Goal: Information Seeking & Learning: Learn about a topic

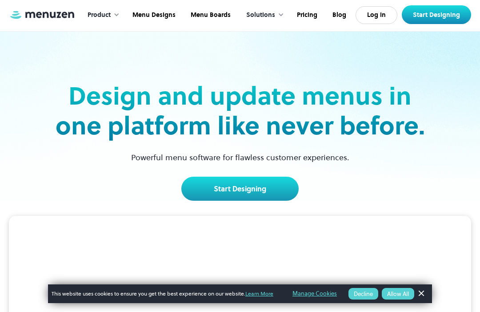
click at [301, 14] on link "Pricing" at bounding box center [307, 15] width 36 height 28
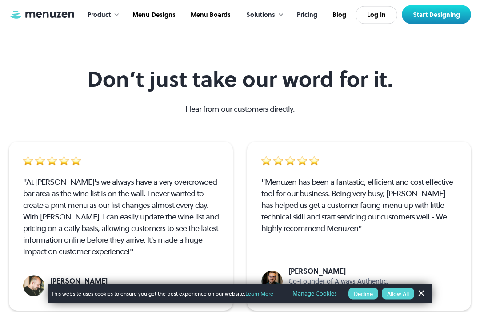
scroll to position [1608, 0]
click at [218, 18] on link "Menu Boards" at bounding box center [209, 15] width 55 height 28
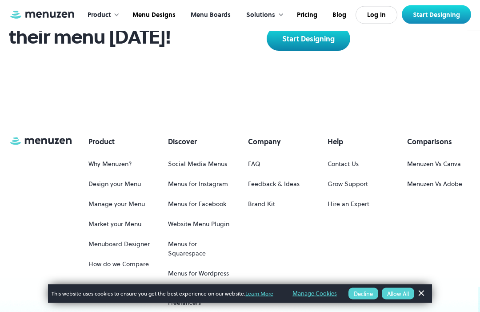
scroll to position [1165, 0]
click at [162, 17] on link "Menu Designs" at bounding box center [153, 15] width 58 height 28
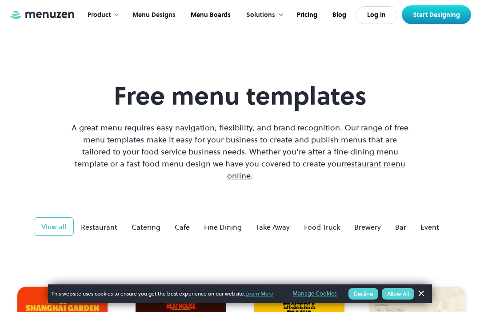
click at [105, 14] on div "Product" at bounding box center [99, 15] width 23 height 10
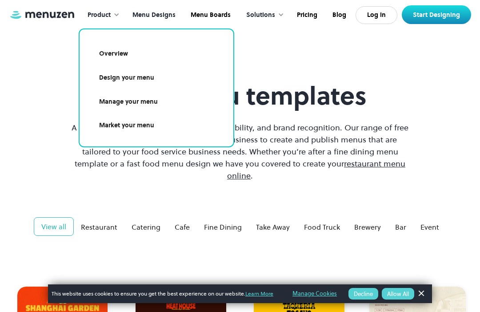
click at [157, 20] on link "Menu Designs" at bounding box center [153, 15] width 58 height 28
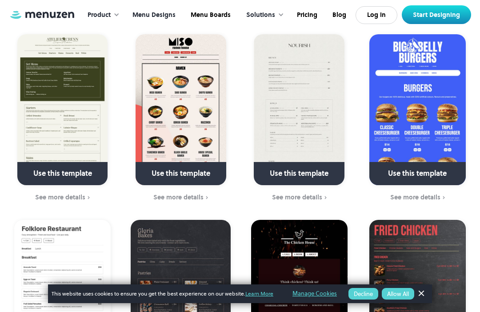
scroll to position [624, 0]
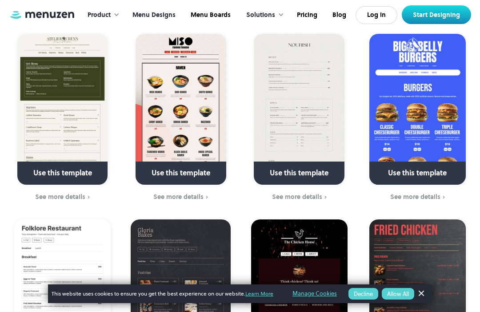
click at [443, 106] on img at bounding box center [418, 109] width 97 height 151
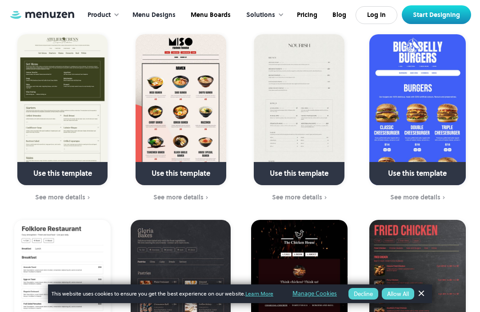
click at [431, 193] on div "See more details" at bounding box center [415, 196] width 50 height 7
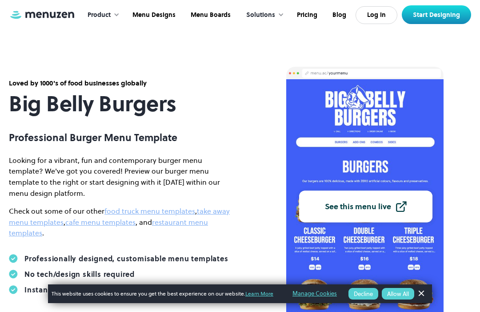
click at [109, 225] on link "cafe menu templates" at bounding box center [100, 222] width 70 height 10
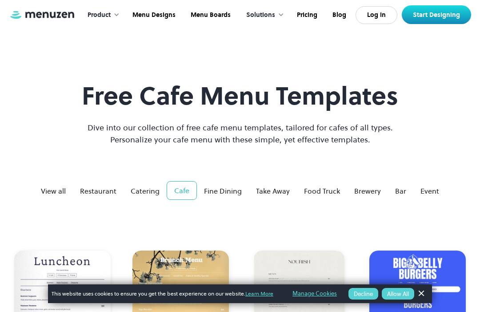
click at [205, 20] on link "Menu Boards" at bounding box center [209, 15] width 55 height 28
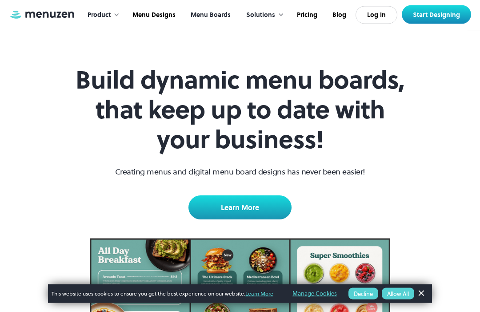
scroll to position [9, 0]
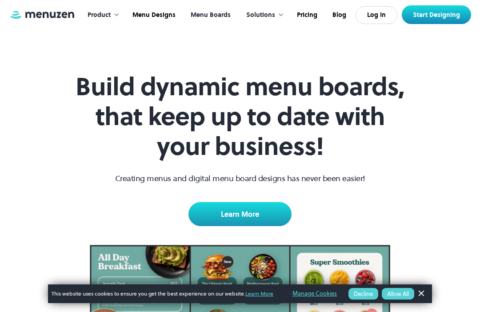
click at [256, 213] on link "Learn More" at bounding box center [240, 214] width 103 height 24
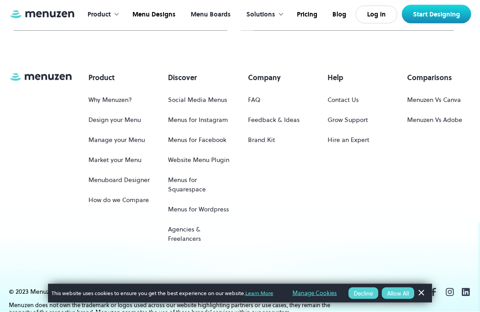
scroll to position [1228, 0]
click at [442, 93] on link "Menuzen Vs Canva" at bounding box center [434, 101] width 54 height 16
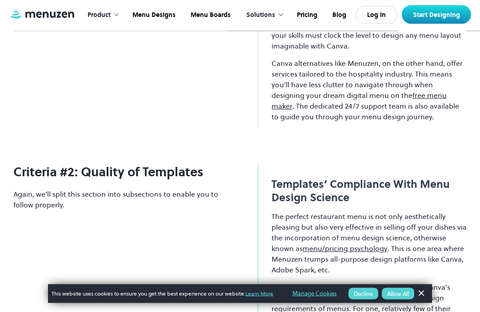
scroll to position [1918, 0]
click at [150, 24] on link "Menu Designs" at bounding box center [153, 15] width 58 height 28
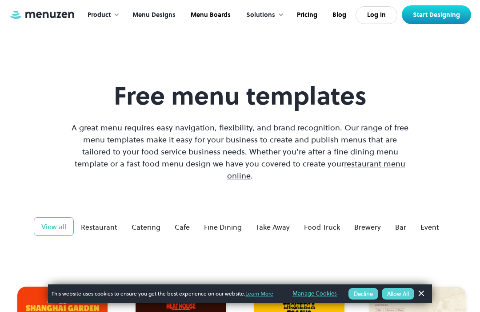
click at [110, 17] on div "Product" at bounding box center [99, 15] width 23 height 10
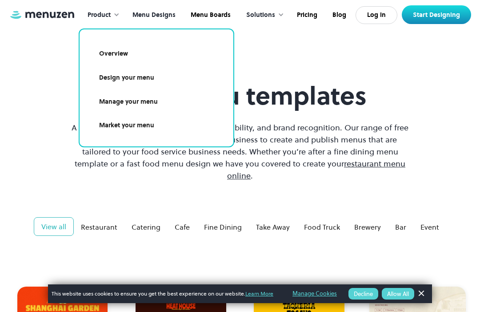
click at [158, 16] on link "Menu Designs" at bounding box center [153, 15] width 58 height 28
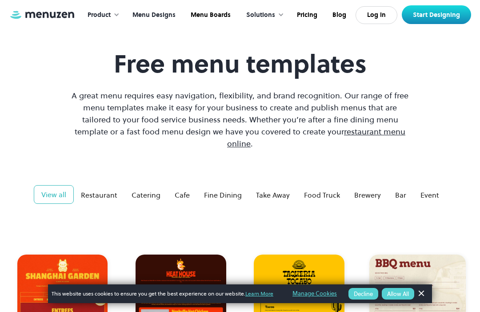
scroll to position [30, 0]
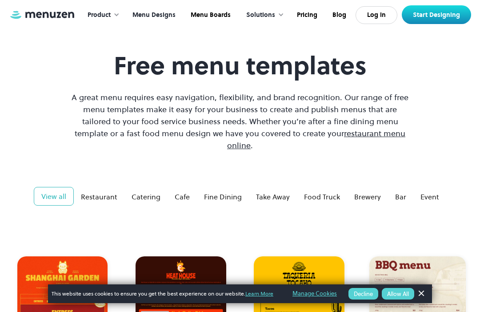
click at [272, 191] on div "Take Away" at bounding box center [273, 196] width 34 height 11
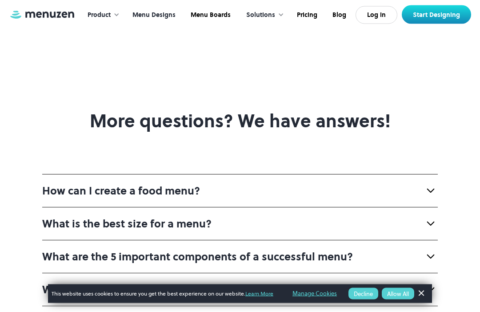
scroll to position [1576, 0]
click at [433, 183] on img at bounding box center [431, 190] width 14 height 14
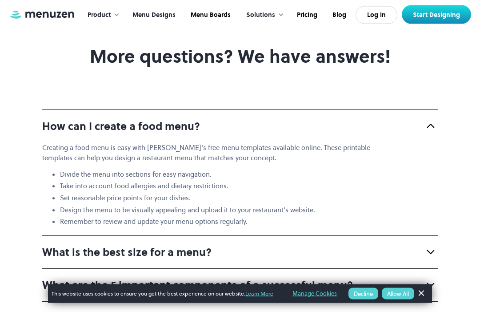
scroll to position [1640, 0]
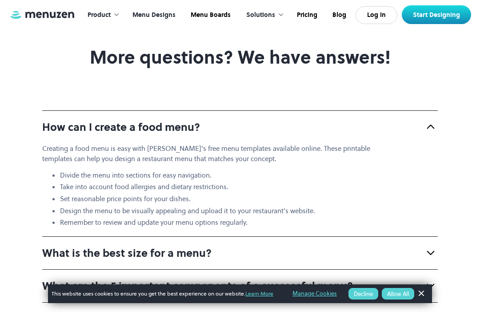
click at [437, 252] on div "What is the best size for a menu?" at bounding box center [240, 252] width 396 height 33
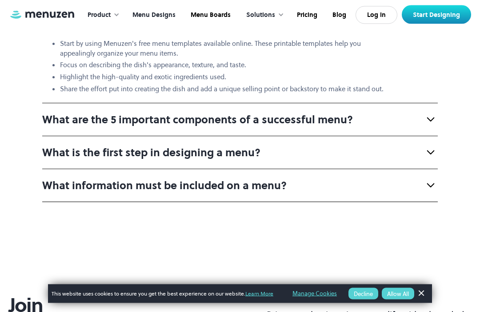
scroll to position [2031, 0]
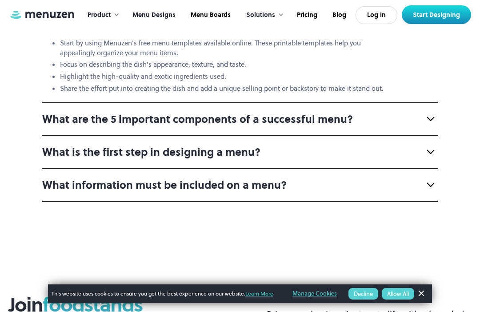
click at [428, 145] on img at bounding box center [431, 152] width 14 height 14
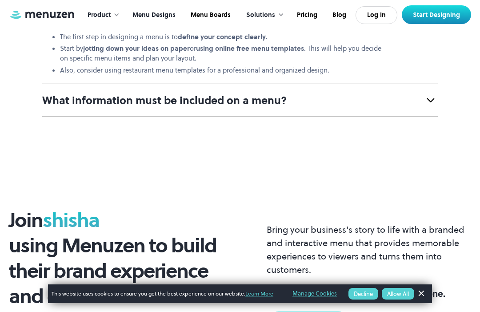
scroll to position [2168, 0]
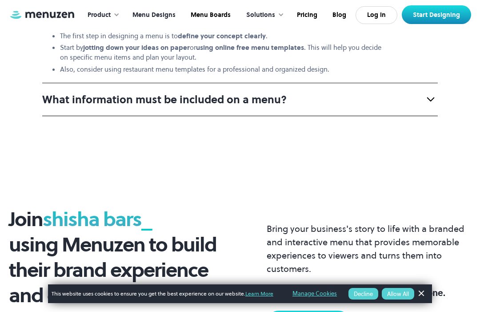
click at [433, 95] on img at bounding box center [431, 99] width 14 height 14
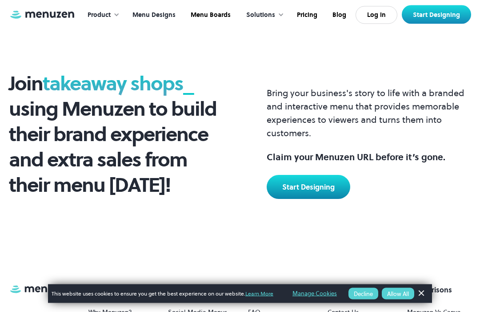
scroll to position [2390, 0]
click at [306, 19] on link "Pricing" at bounding box center [307, 15] width 36 height 28
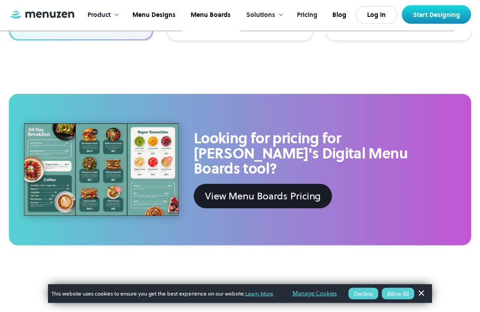
scroll to position [492, 0]
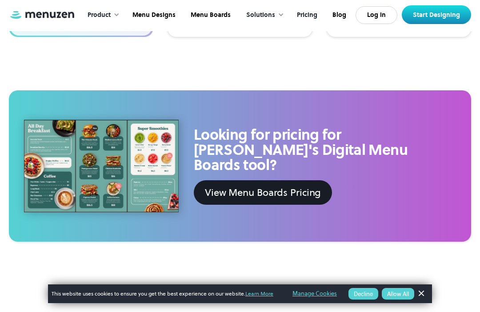
click at [310, 185] on div "View Menu Boards Pricing" at bounding box center [263, 192] width 116 height 15
